Goal: Transaction & Acquisition: Purchase product/service

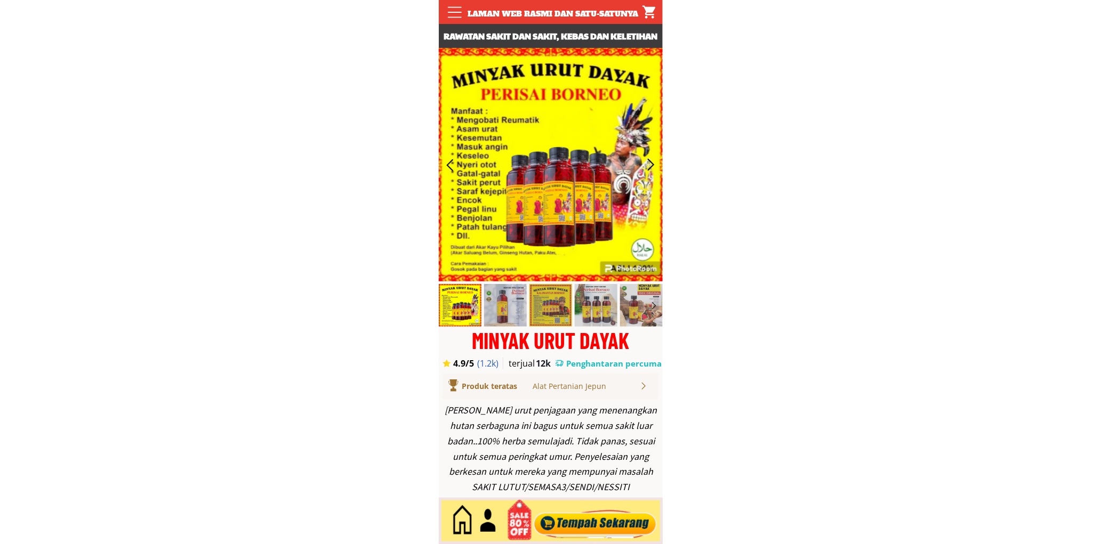
click at [582, 527] on div at bounding box center [595, 521] width 129 height 35
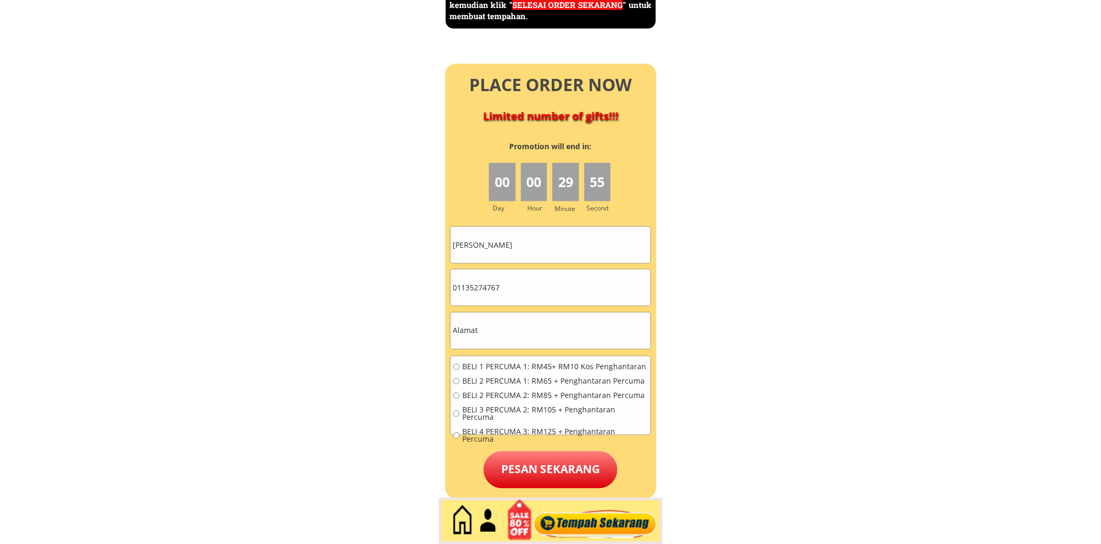
scroll to position [4824, 0]
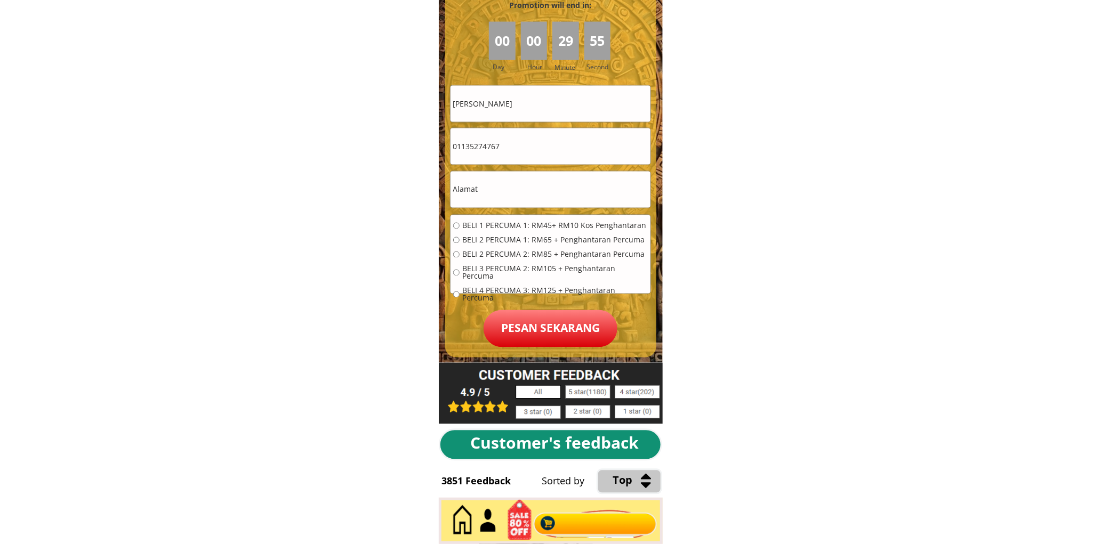
click at [548, 110] on input "[PERSON_NAME]" at bounding box center [551, 104] width 200 height 36
paste input "Yusof tami"
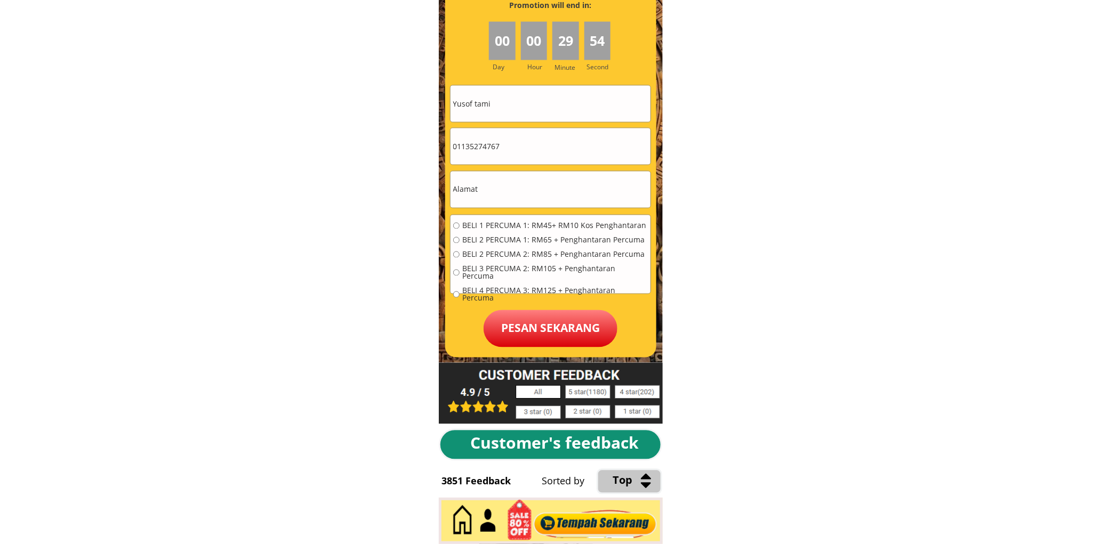
type input "Yusof tami"
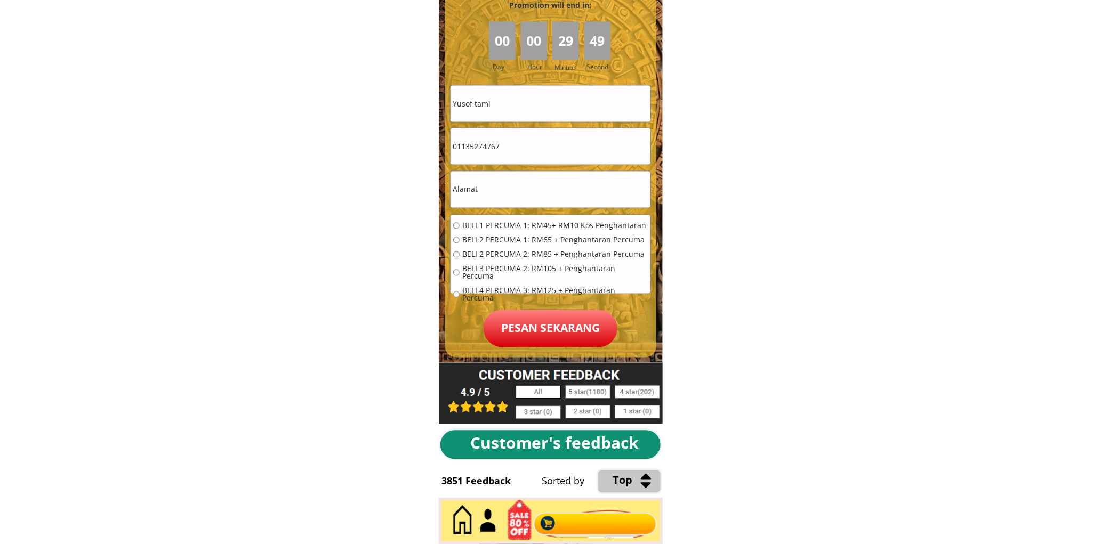
click at [547, 179] on input "text" at bounding box center [551, 190] width 200 height 36
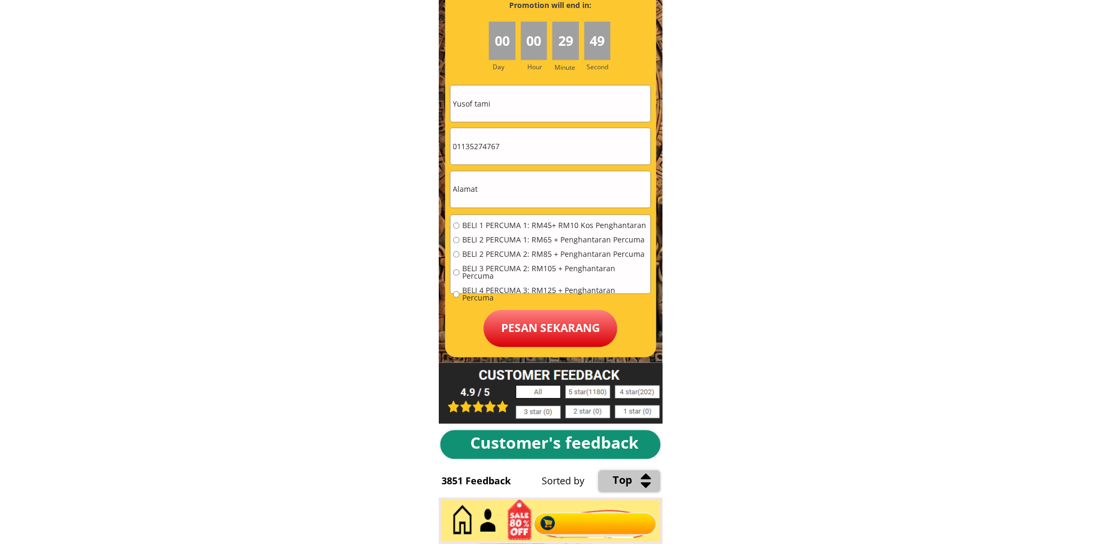
paste input "Alamat baton 2 settinga lorung hadji samsudin [DEMOGRAPHIC_DATA][GEOGRAPHIC_DAT…"
type input "Alamat baton 2 settinga lorung hadji samsudin [DEMOGRAPHIC_DATA][GEOGRAPHIC_DAT…"
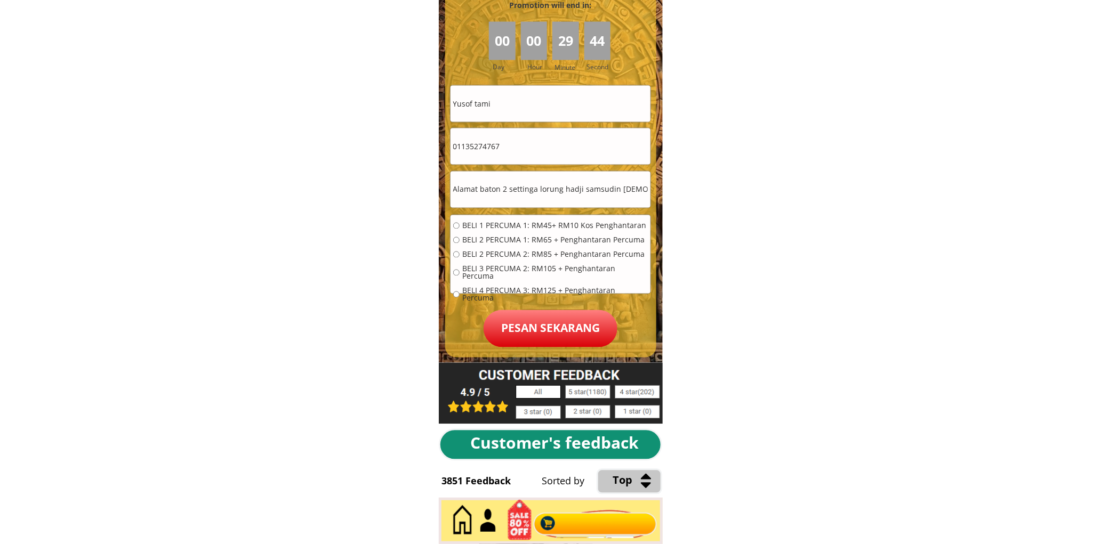
click at [515, 147] on input "01135274767" at bounding box center [551, 147] width 200 height 36
click at [515, 146] on input "01135274767" at bounding box center [551, 147] width 200 height 36
paste input "28266503"
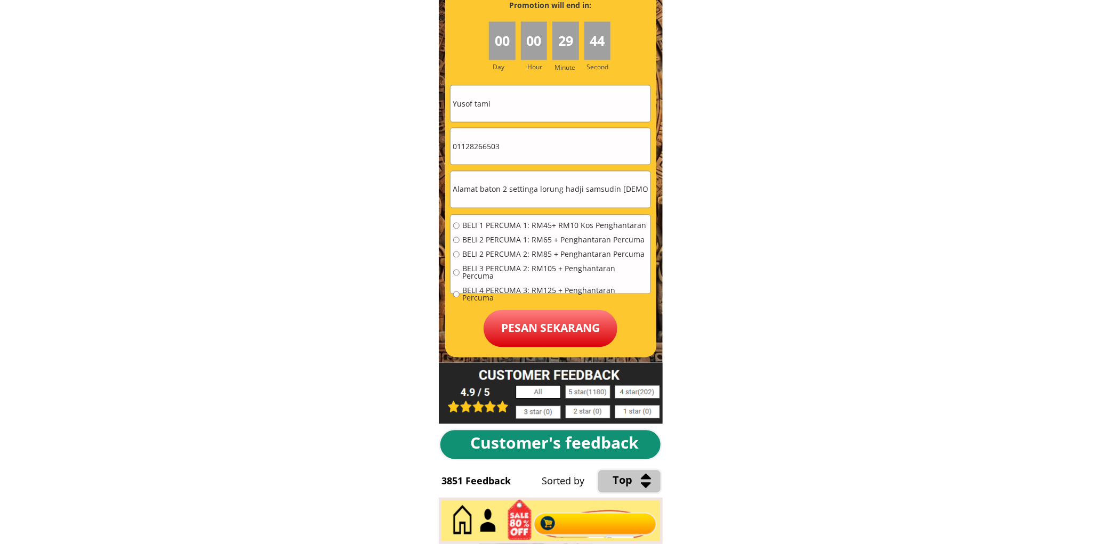
type input "01128266503"
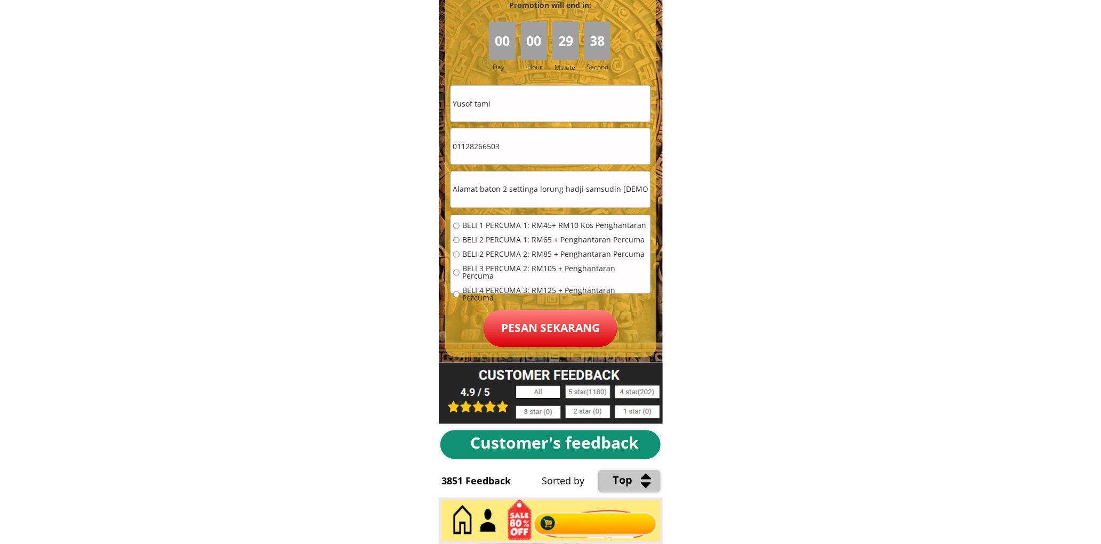
click at [548, 94] on input "Yusof tami" at bounding box center [551, 104] width 200 height 36
paste input "Yusof tami i alamat batobuwa settinga luring hadji samsudín"
click at [531, 104] on input "Yusof Yusof tami i alamat [GEOGRAPHIC_DATA] settinga luring hadji samsudín" at bounding box center [551, 104] width 200 height 36
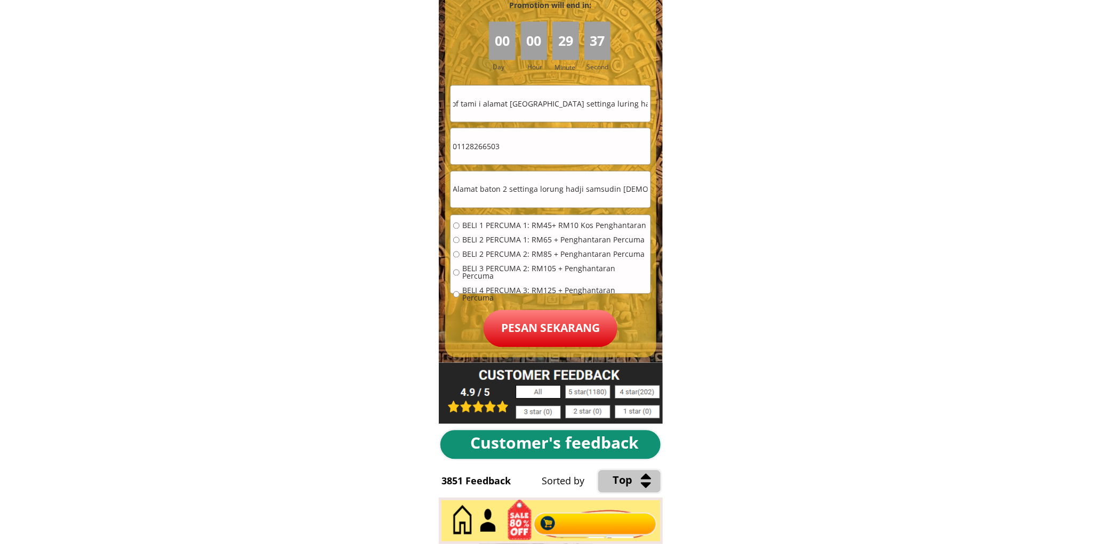
click at [531, 104] on input "Yusof Yusof tami i alamat [GEOGRAPHIC_DATA] settinga luring hadji samsudín" at bounding box center [551, 104] width 200 height 36
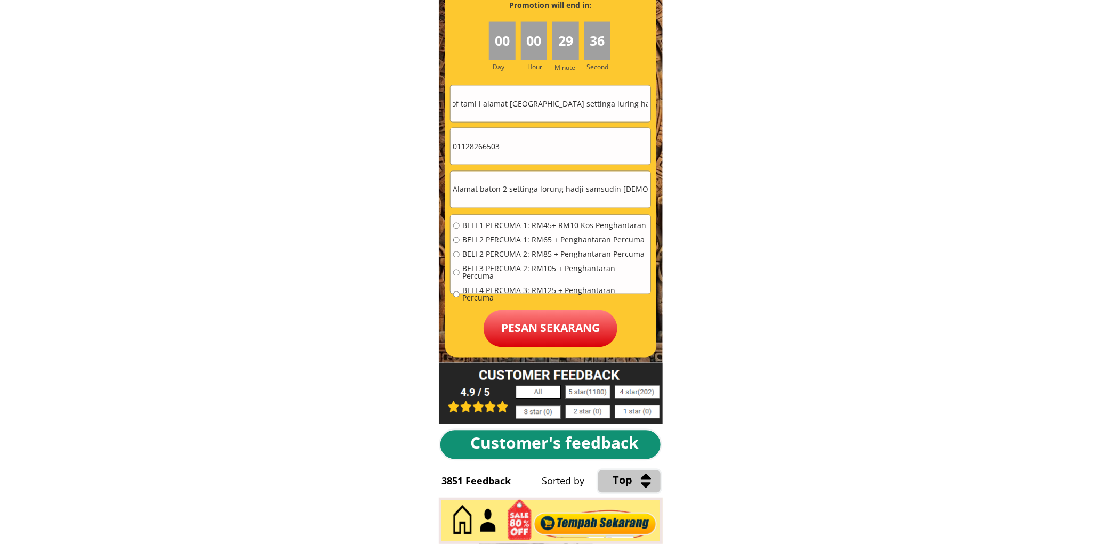
paste input "text"
type input "Yusof tami i alamat batobuwa settinga luring hadji samsudín"
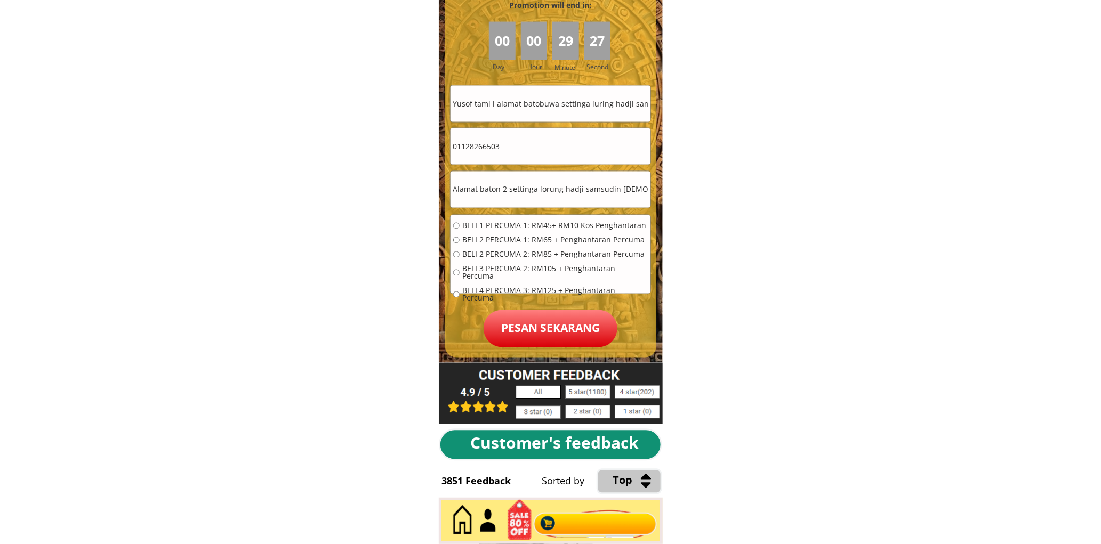
click at [493, 229] on span "BELI 1 PERCUMA 1: RM45+ RM10 Kos Penghantaran" at bounding box center [555, 225] width 186 height 7
radio input "true"
click at [557, 312] on p "Pesan sekarang" at bounding box center [551, 328] width 134 height 37
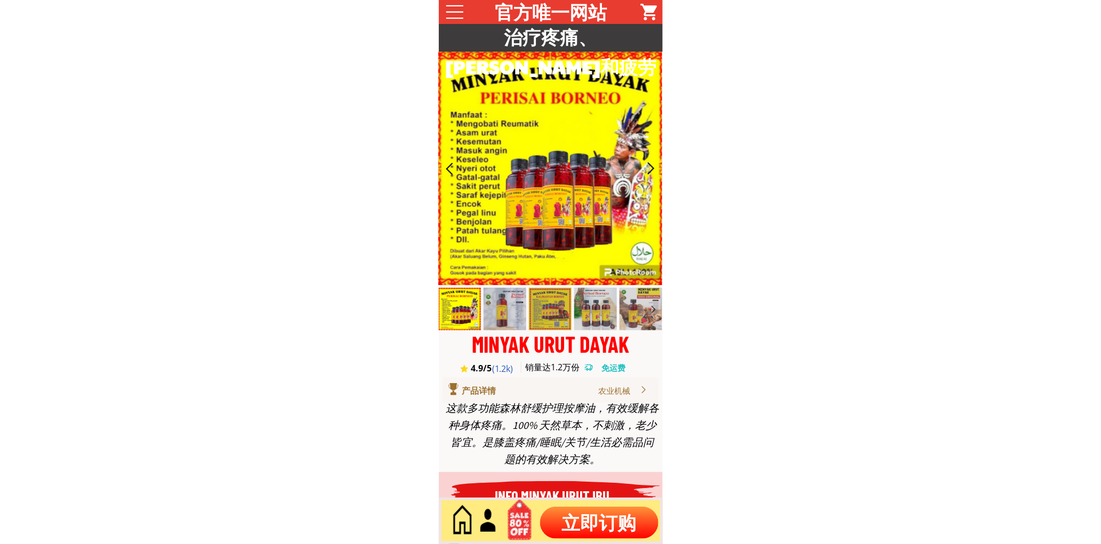
click at [577, 515] on p "立即订购" at bounding box center [599, 523] width 118 height 32
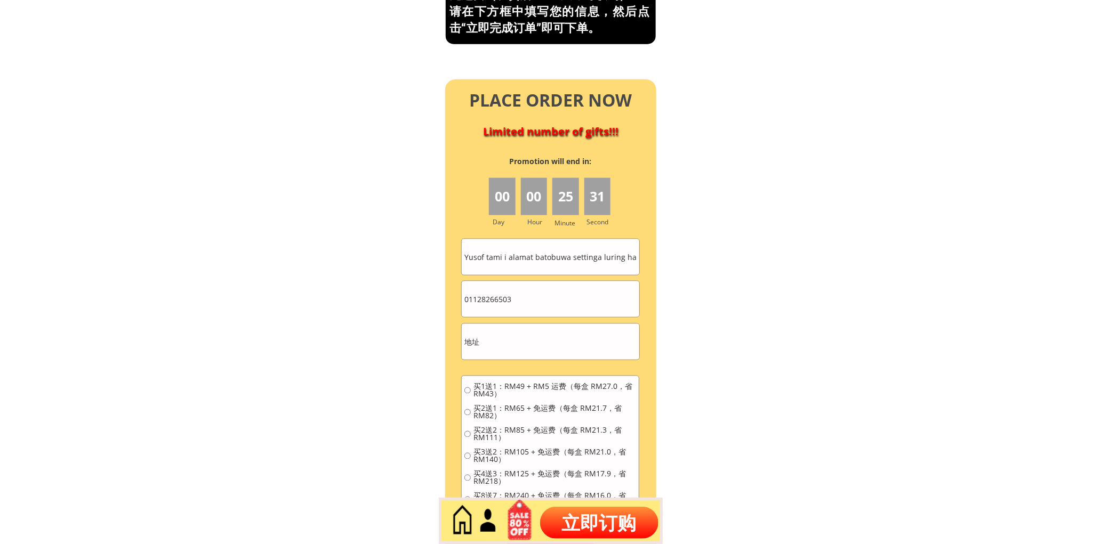
scroll to position [4660, 0]
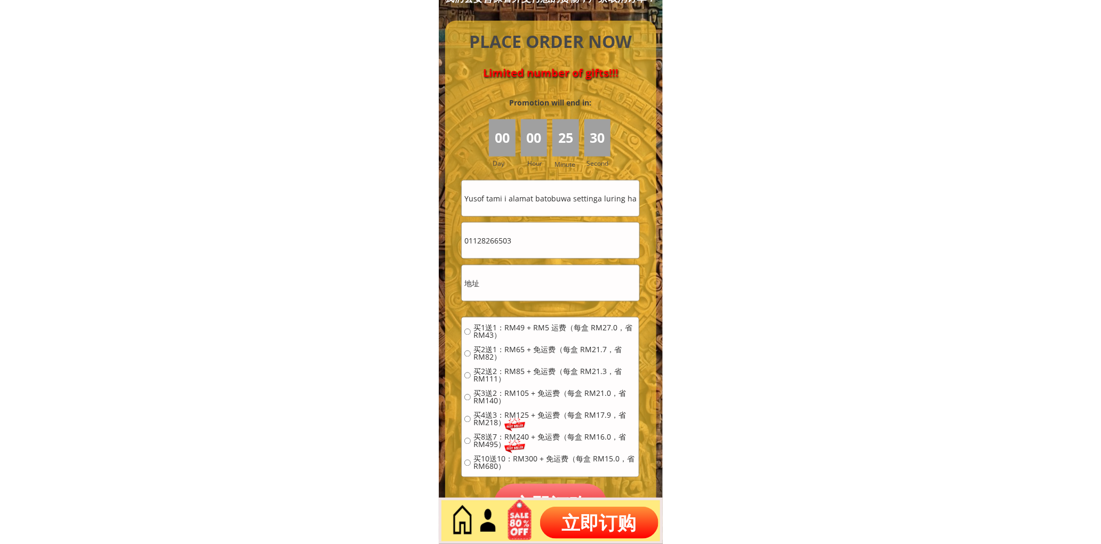
click at [555, 188] on input "Yusof tami i alamat batobuwa settinga luring hadji samsudín" at bounding box center [550, 199] width 177 height 36
paste input "Alice Ta"
type input "Alice Tan"
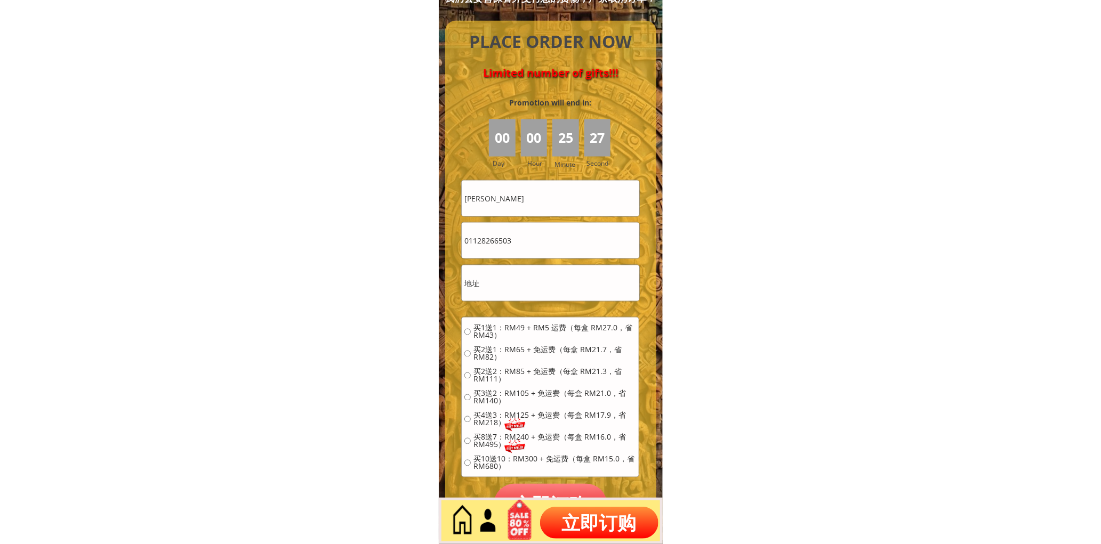
click at [535, 230] on input "01128266503" at bounding box center [550, 241] width 177 height 36
paste input "43926028"
type input "0143926028"
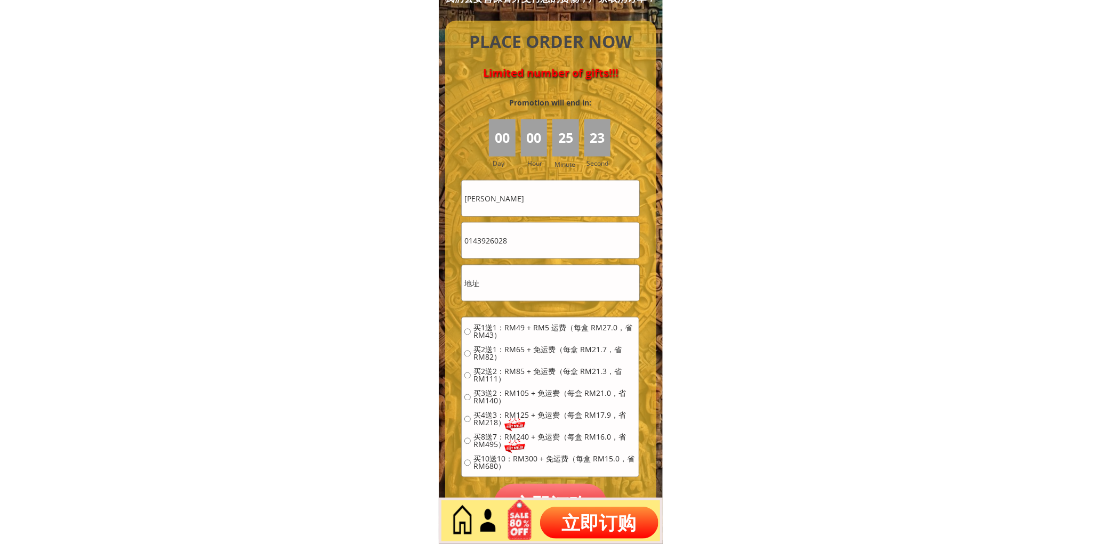
click at [560, 280] on input "text" at bounding box center [550, 284] width 177 height 36
paste input "Shah Alam"
type input "Shah Alam"
click at [537, 326] on span "买1送1：RM49 + RM5 运费（每盒 RM27.0，省 RM43）" at bounding box center [555, 332] width 163 height 15
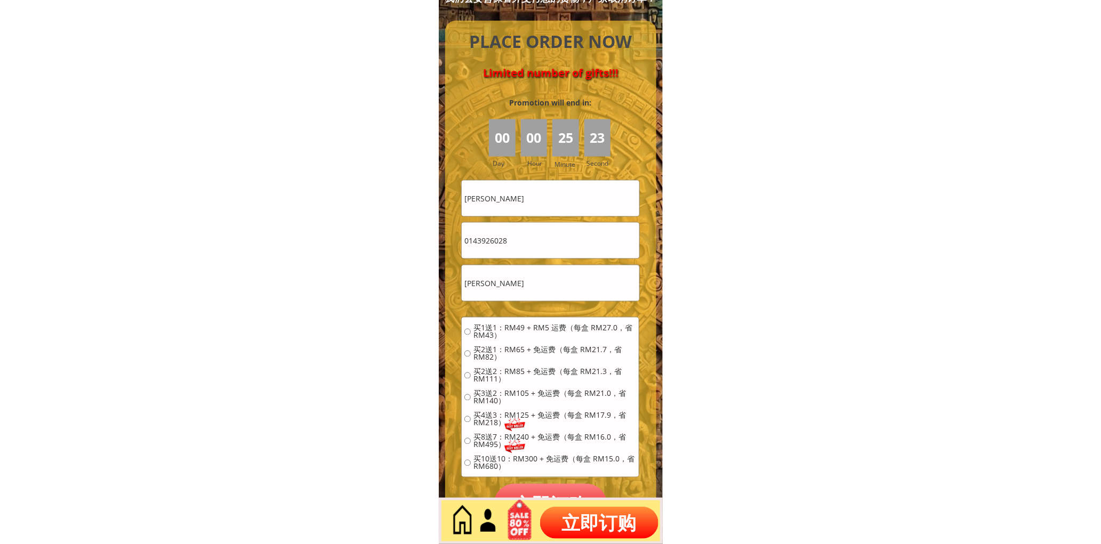
radio input "true"
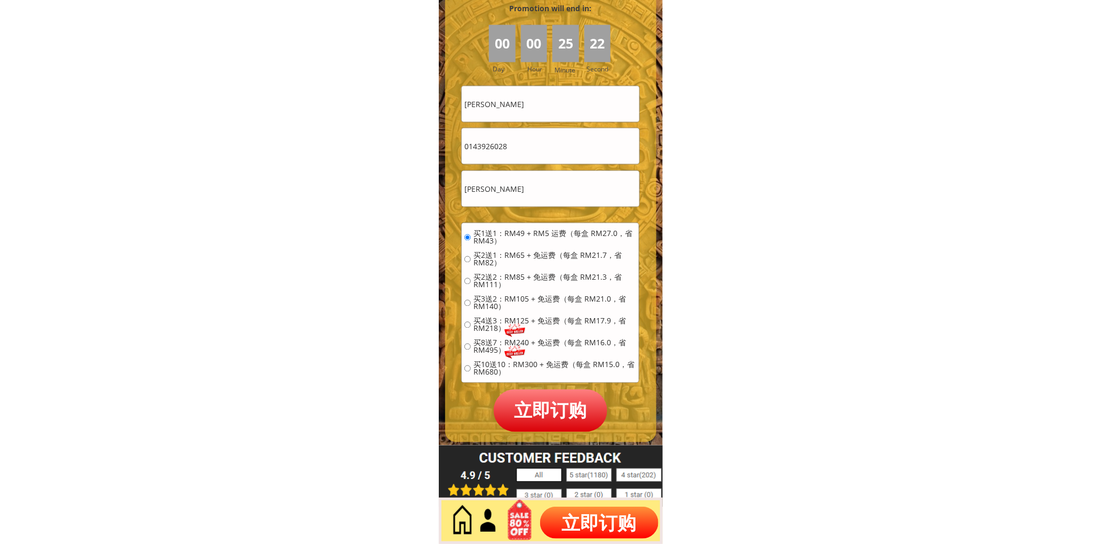
scroll to position [4758, 0]
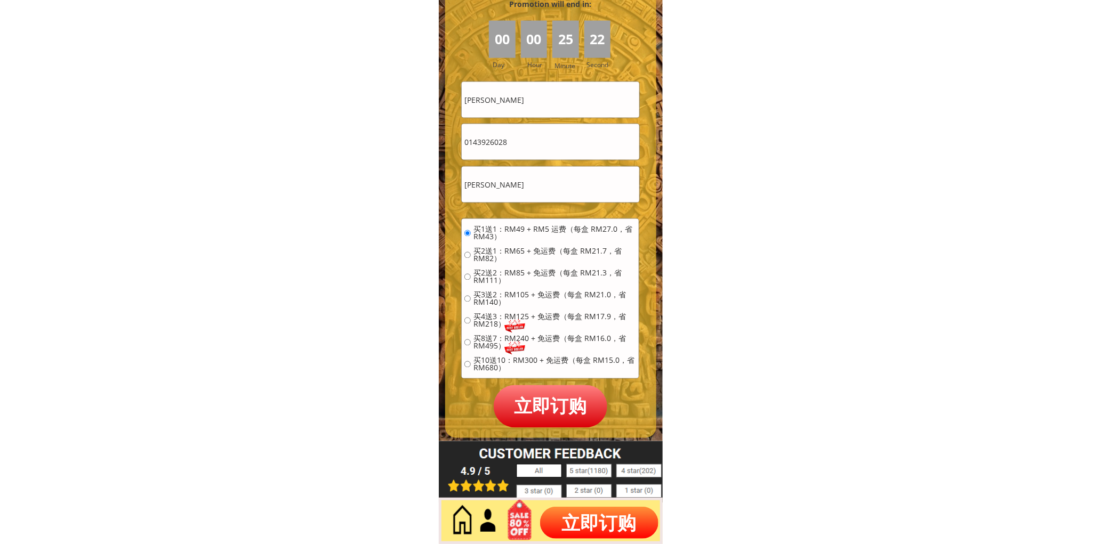
click at [583, 398] on p "立即订购" at bounding box center [551, 407] width 114 height 42
